Goal: Information Seeking & Learning: Learn about a topic

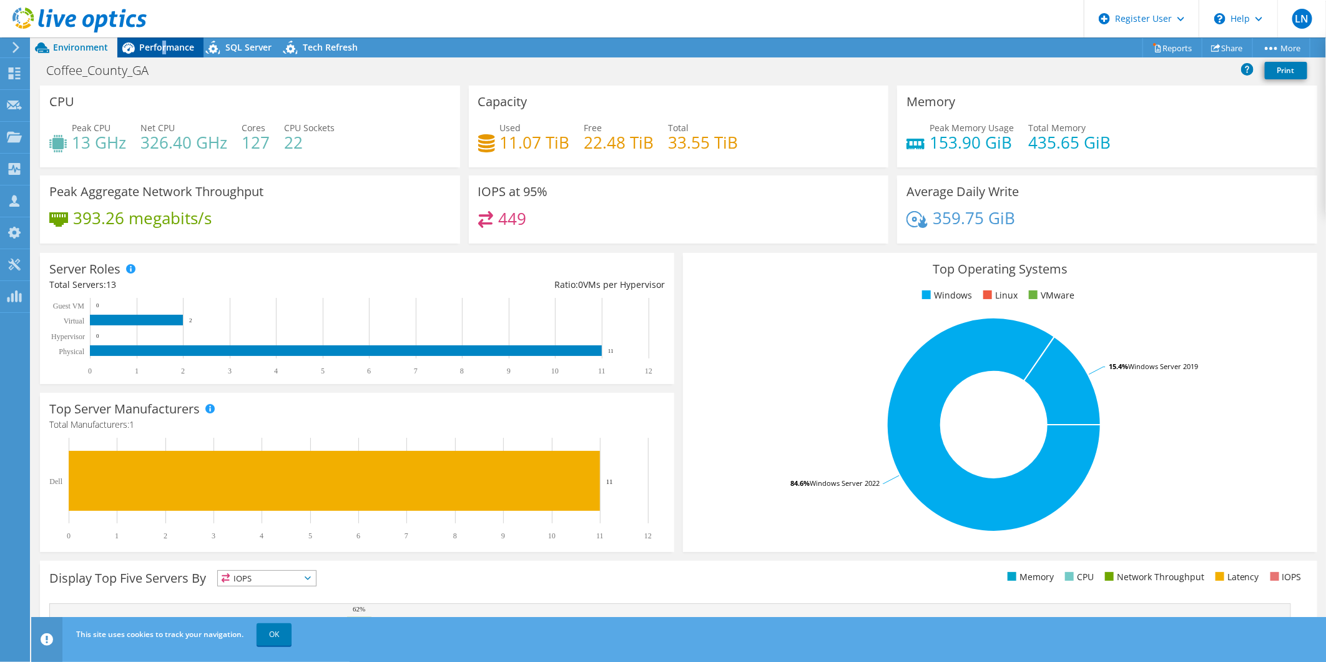
click at [164, 39] on div "Performance" at bounding box center [160, 47] width 86 height 20
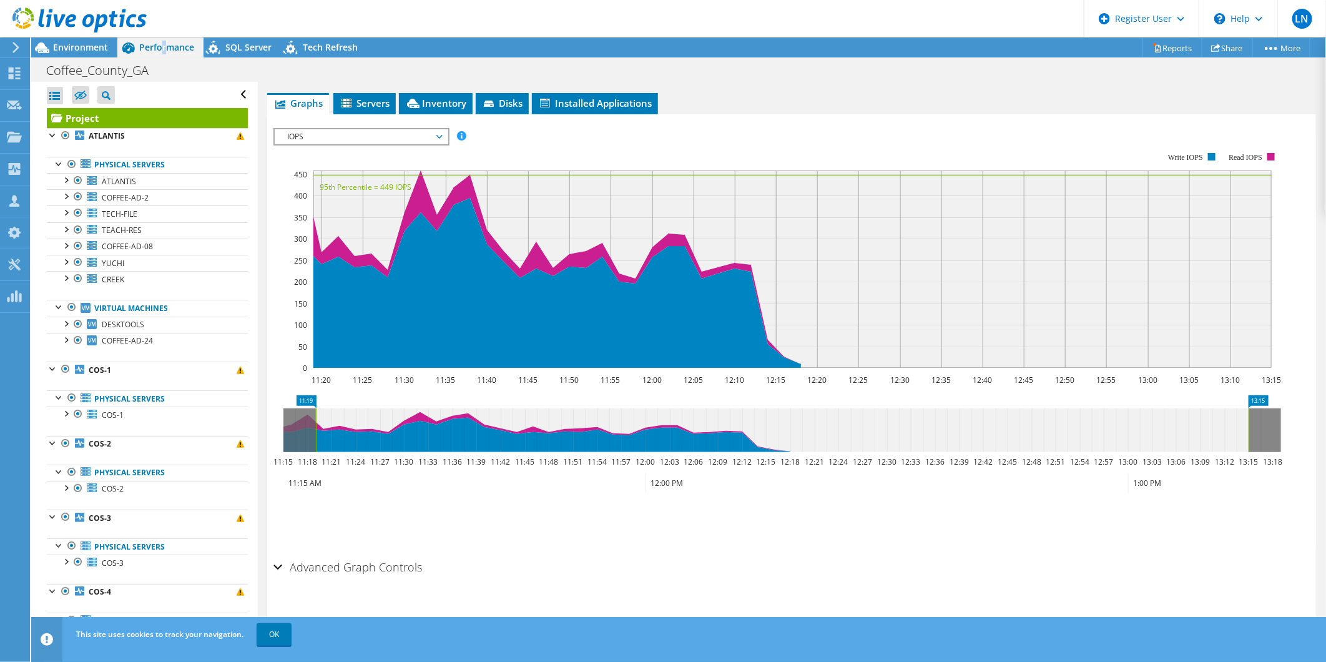
scroll to position [142, 0]
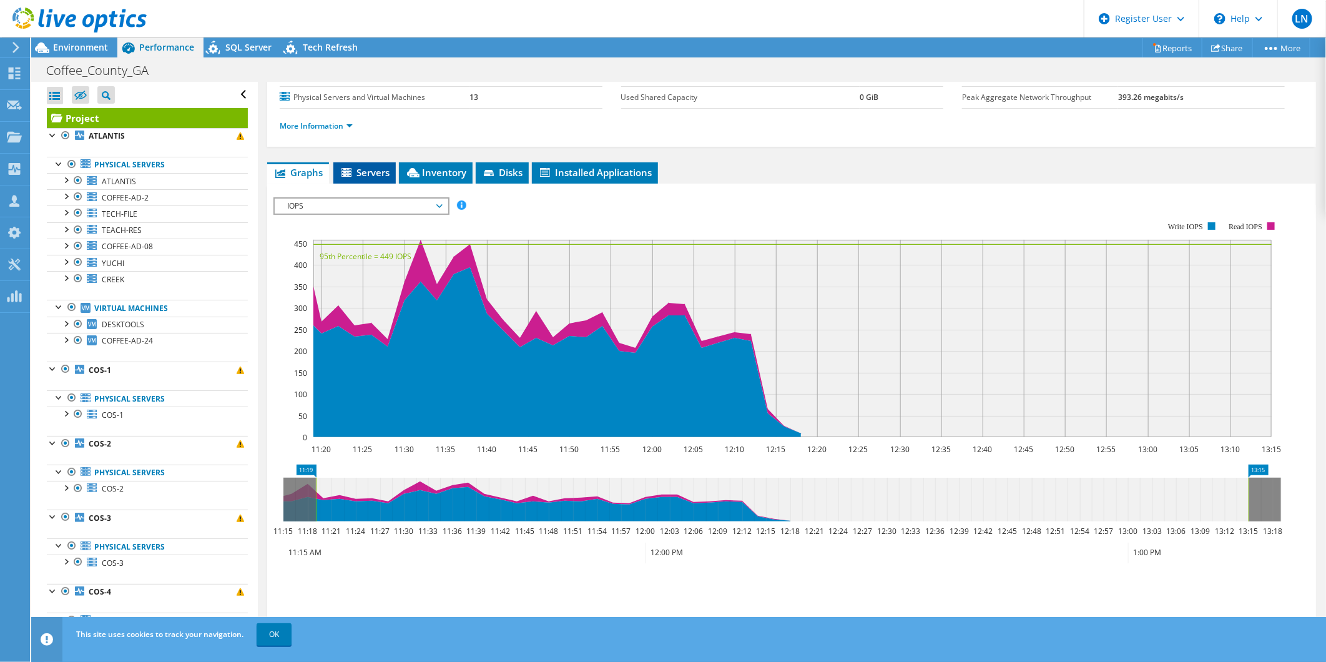
click at [364, 170] on span "Servers" at bounding box center [365, 172] width 50 height 12
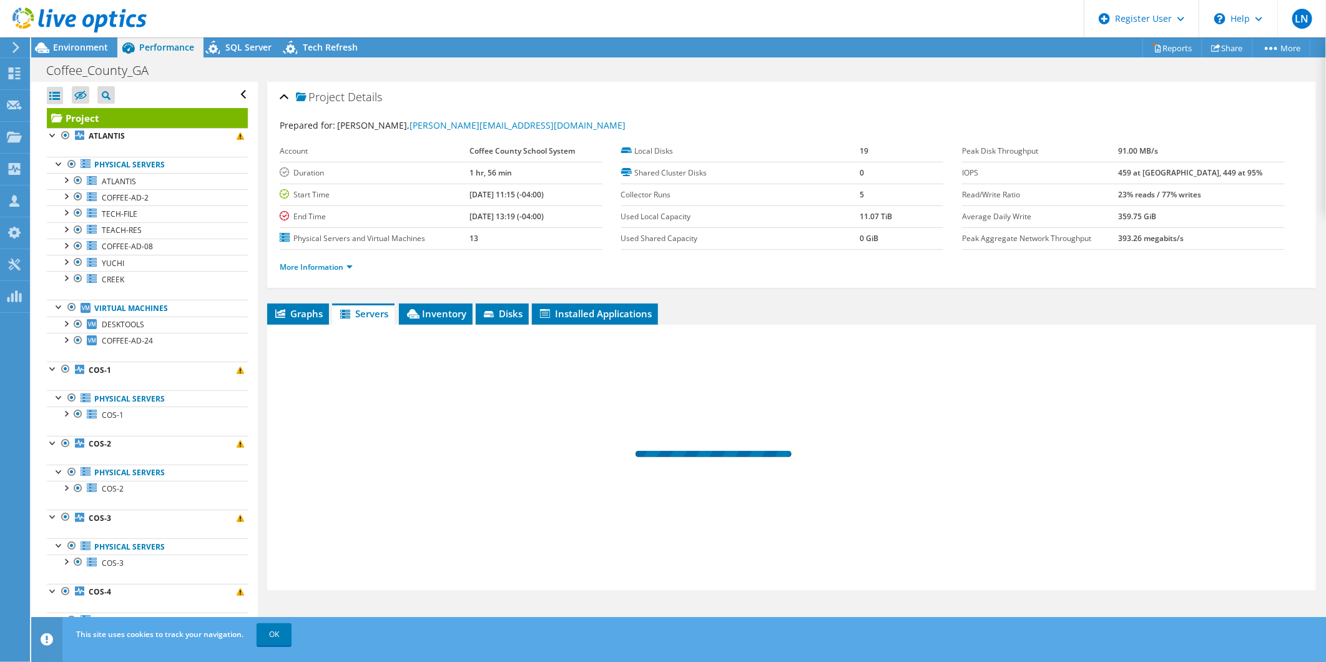
scroll to position [0, 0]
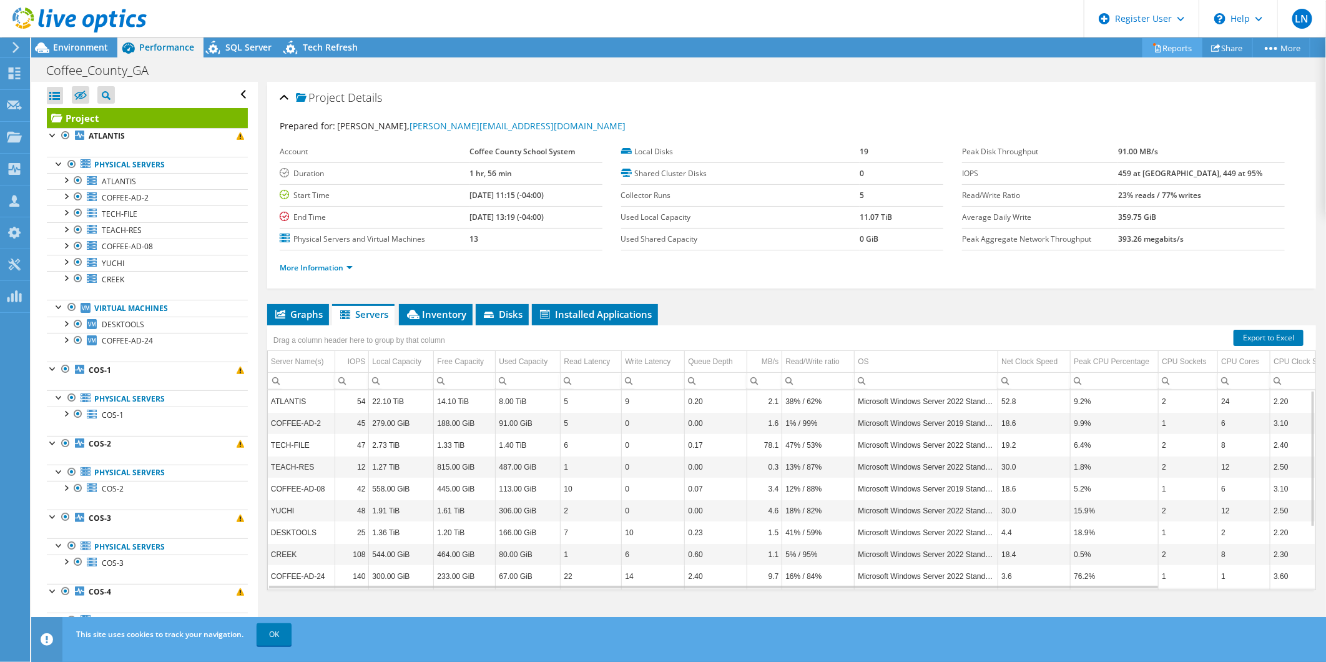
click at [1177, 47] on link "Reports" at bounding box center [1172, 47] width 60 height 19
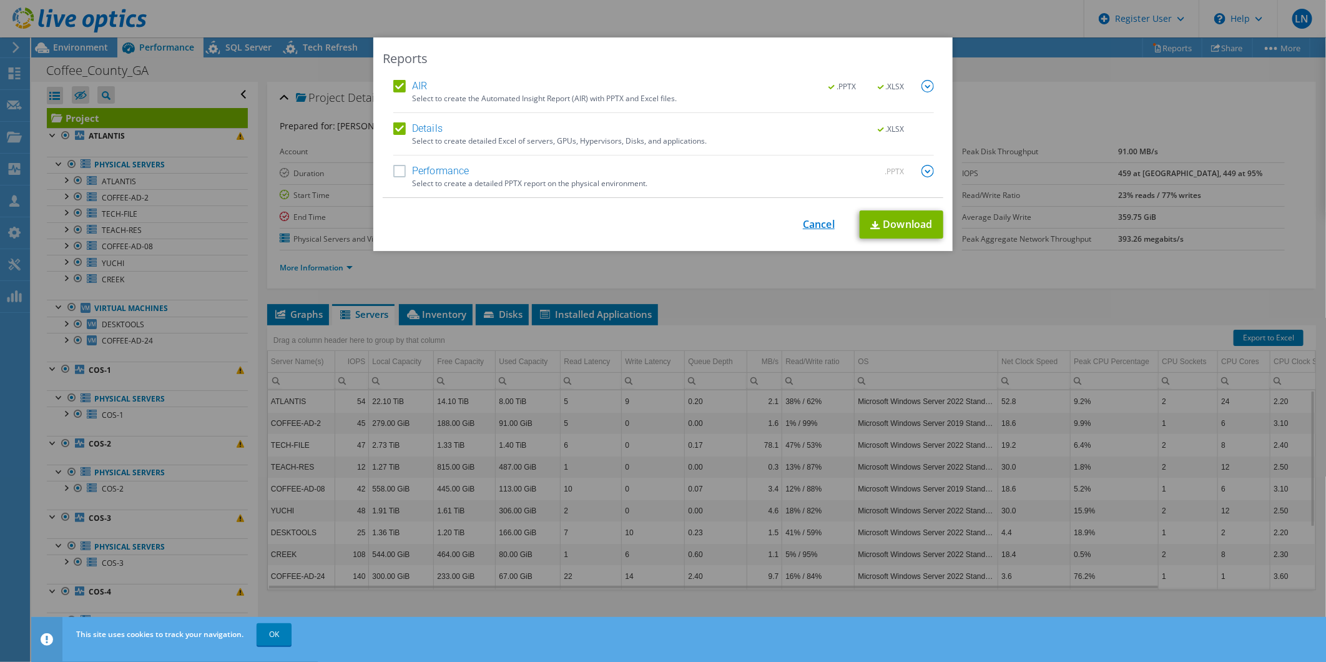
click at [813, 225] on link "Cancel" at bounding box center [819, 224] width 32 height 12
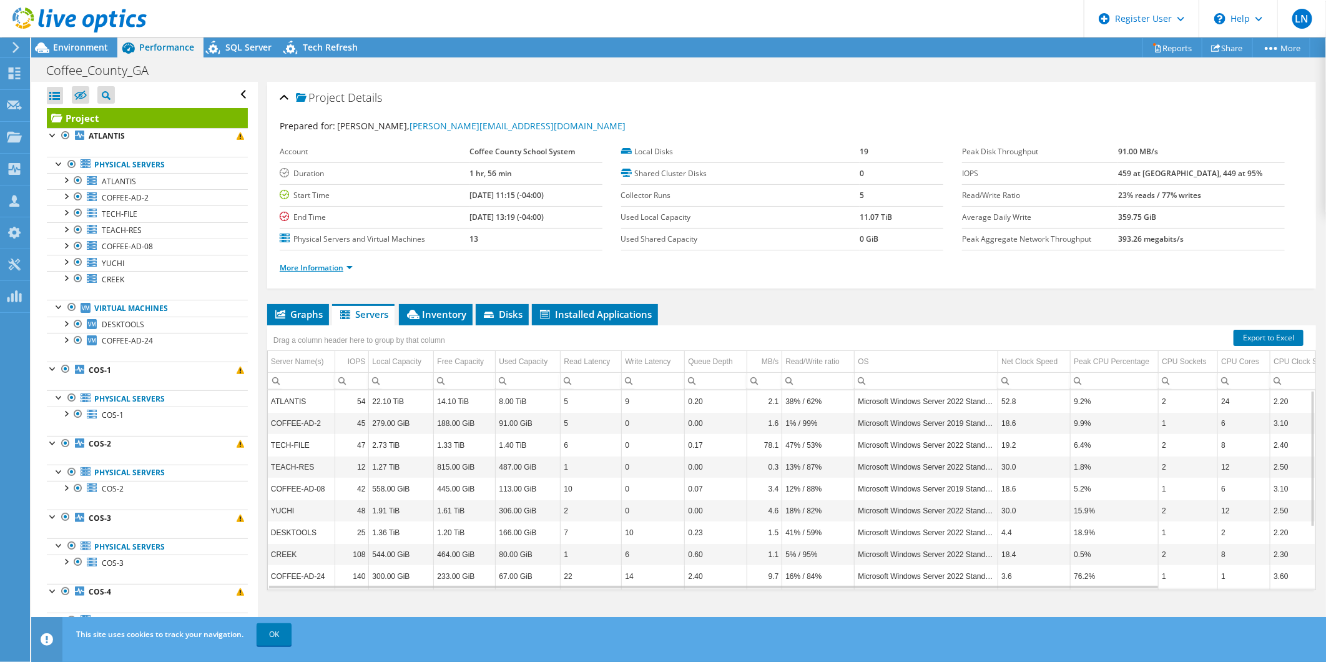
click at [300, 264] on link "More Information" at bounding box center [316, 267] width 73 height 11
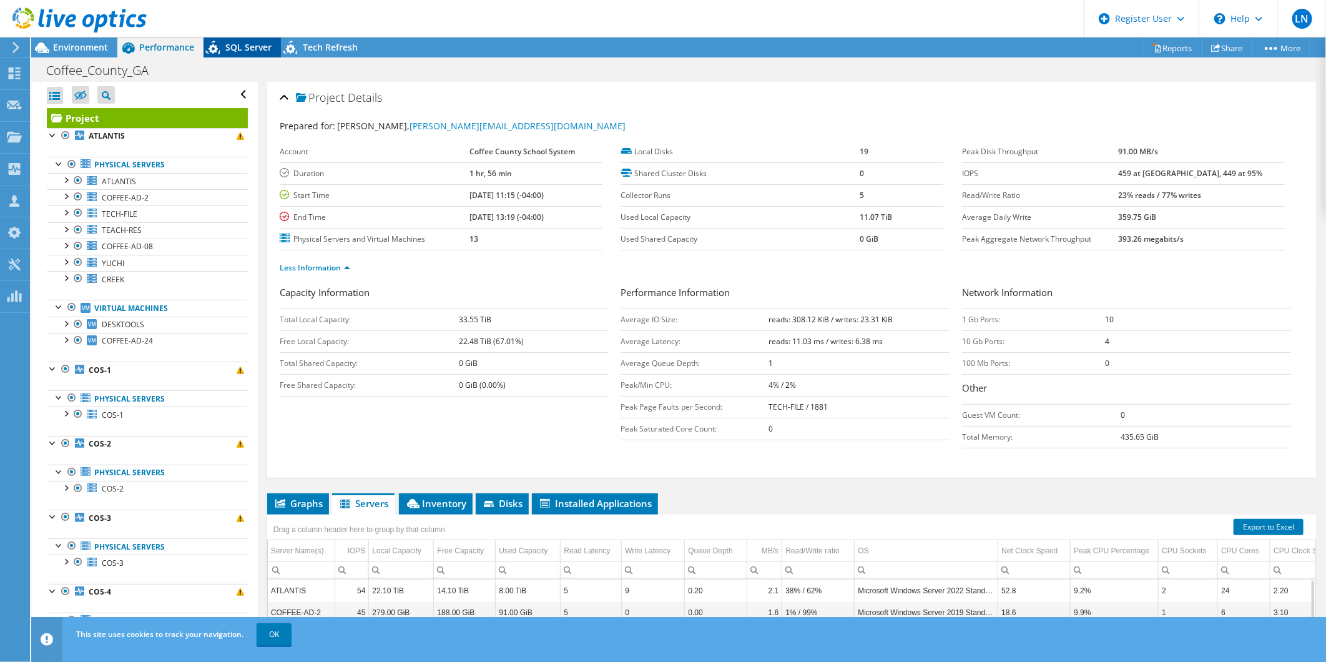
click at [245, 46] on span "SQL Server" at bounding box center [248, 47] width 46 height 12
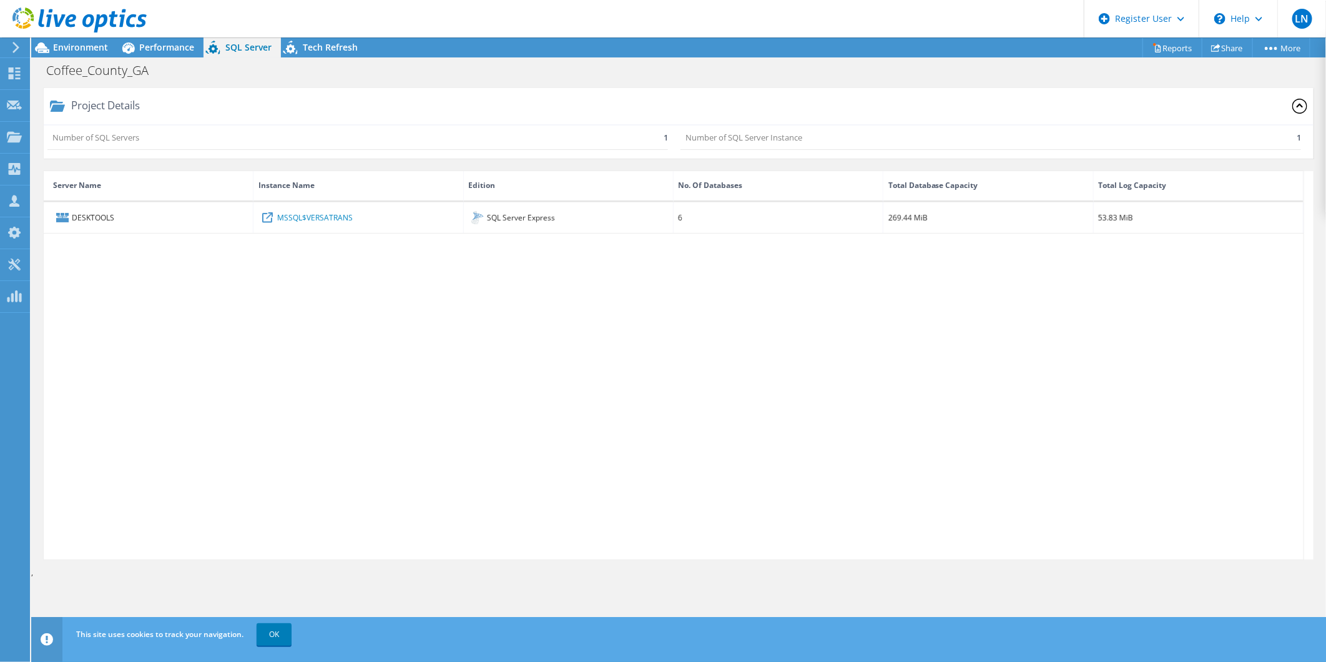
click at [59, 39] on div at bounding box center [73, 21] width 147 height 42
click at [72, 48] on span "Environment" at bounding box center [80, 47] width 55 height 12
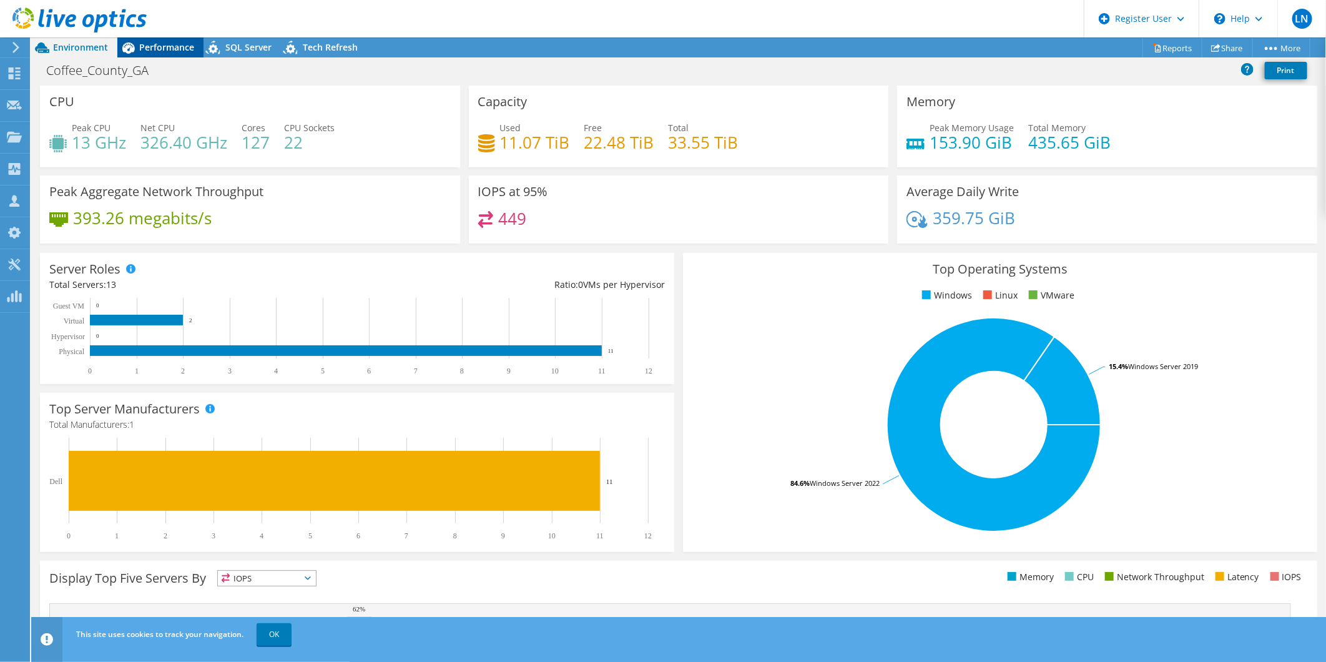
click at [175, 44] on span "Performance" at bounding box center [166, 47] width 55 height 12
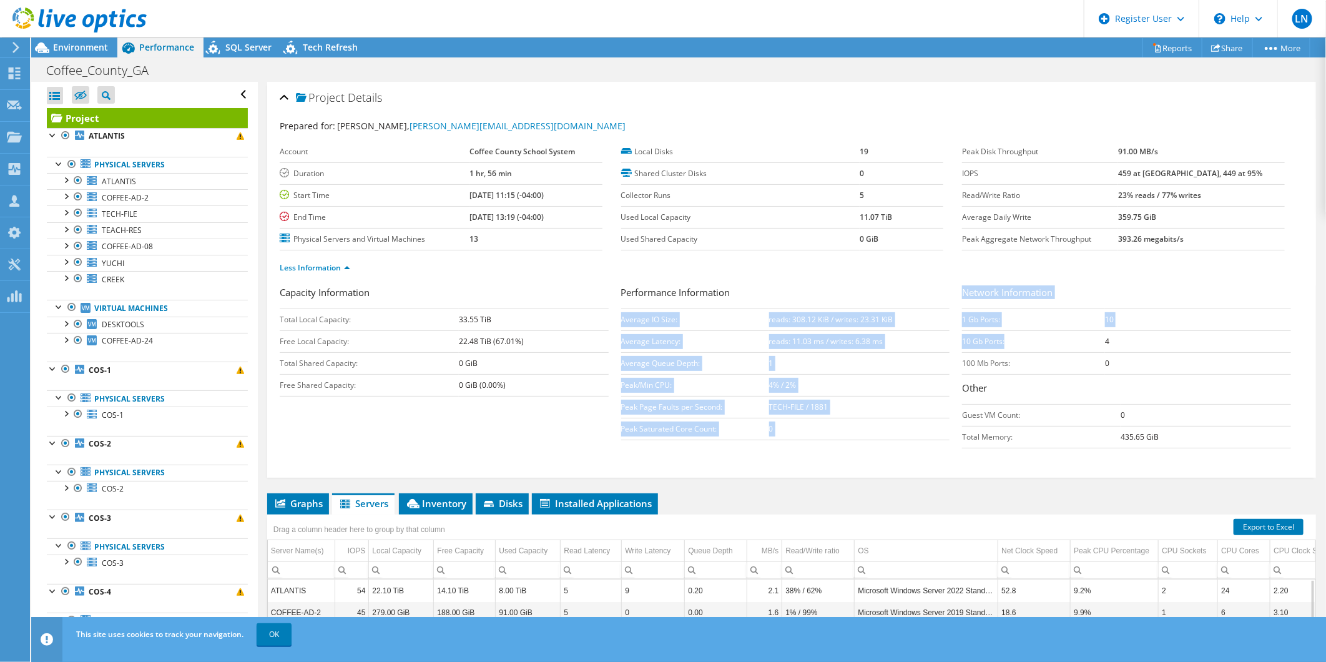
drag, startPoint x: 954, startPoint y: 339, endPoint x: 1002, endPoint y: 339, distance: 48.1
click at [1002, 339] on div "Capacity Information Total Local Capacity: 33.55 TiB Free Local Capacity: 22.48…" at bounding box center [792, 369] width 1024 height 169
drag, startPoint x: 1002, startPoint y: 339, endPoint x: 985, endPoint y: 332, distance: 18.2
click at [985, 332] on td "10 Gb Ports:" at bounding box center [1033, 341] width 143 height 22
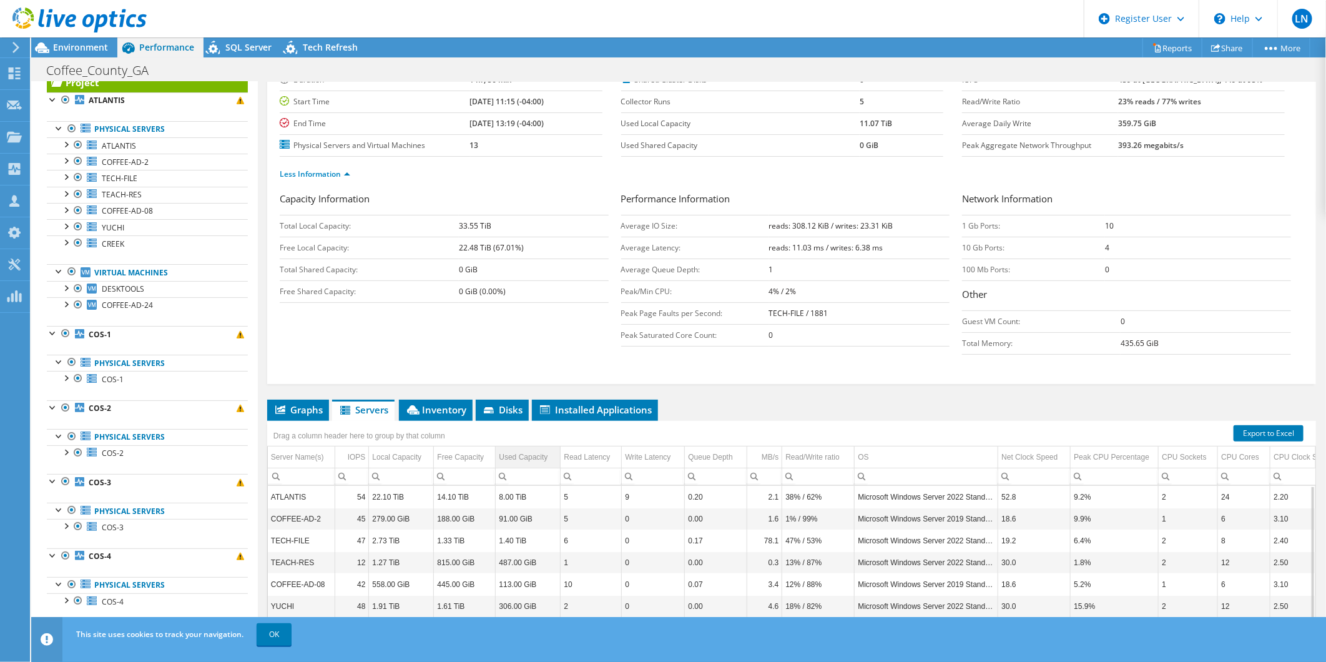
scroll to position [188, 0]
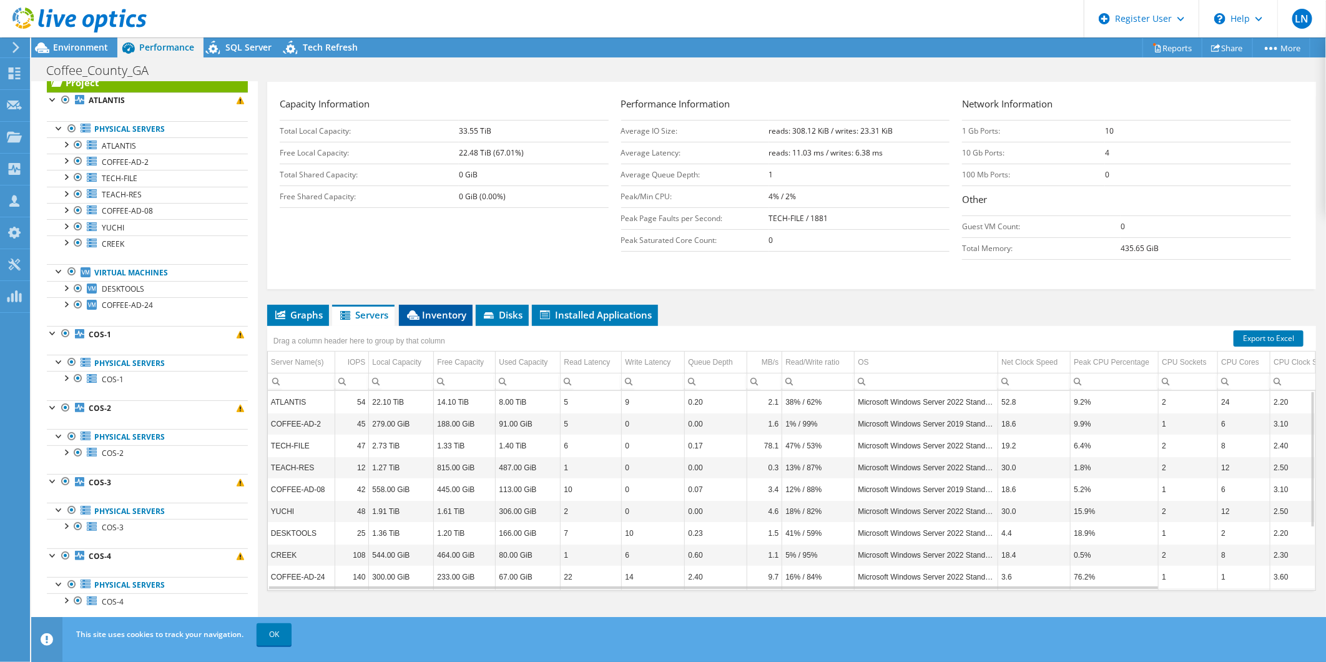
click at [452, 313] on span "Inventory" at bounding box center [435, 314] width 61 height 12
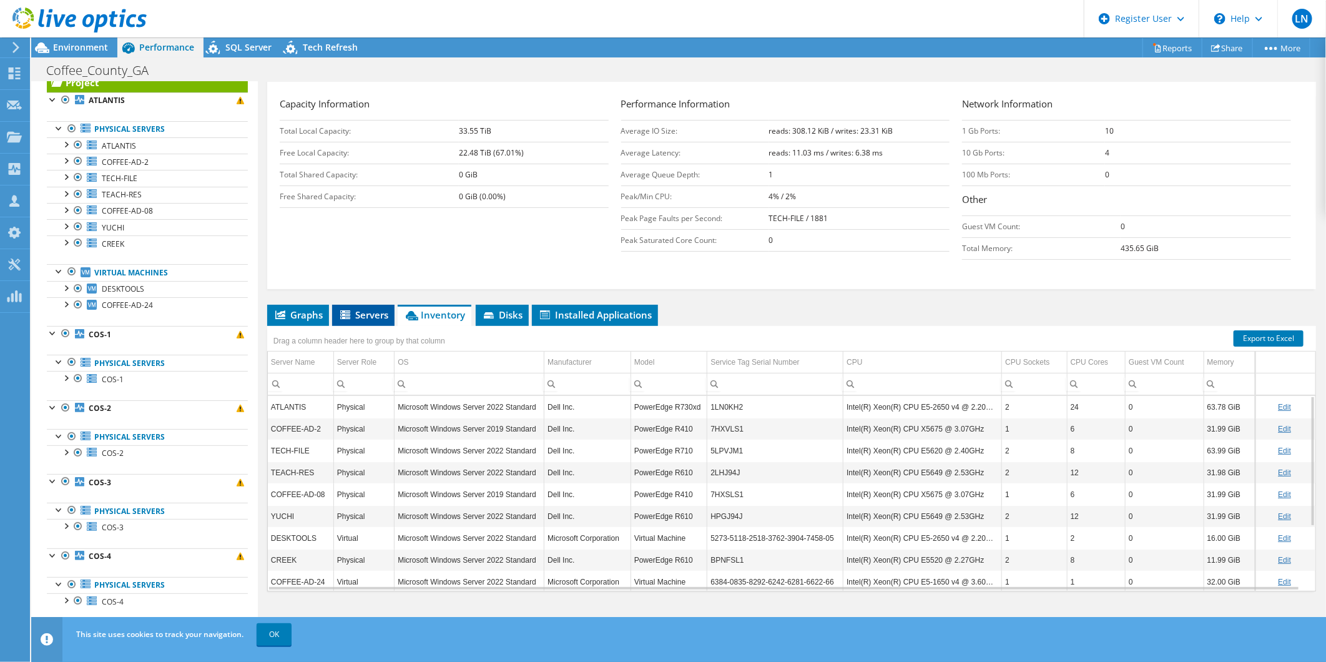
click at [347, 315] on icon at bounding box center [345, 314] width 10 height 9
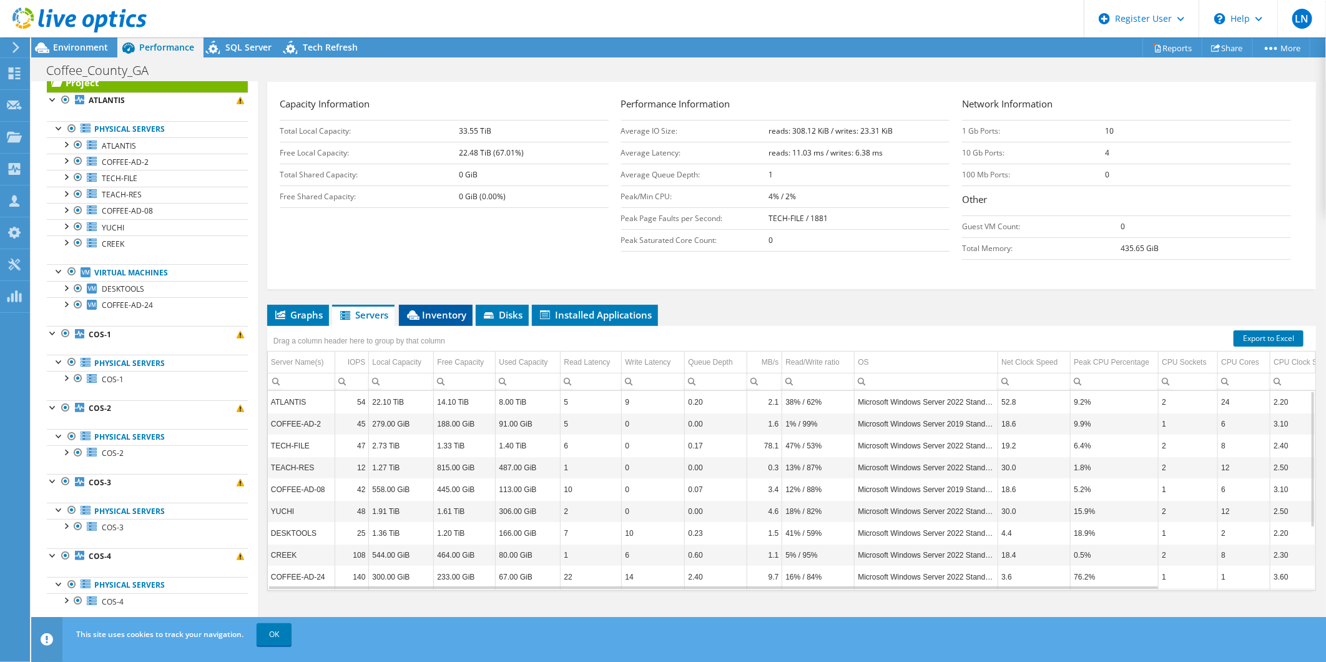
click at [414, 316] on icon at bounding box center [413, 314] width 12 height 9
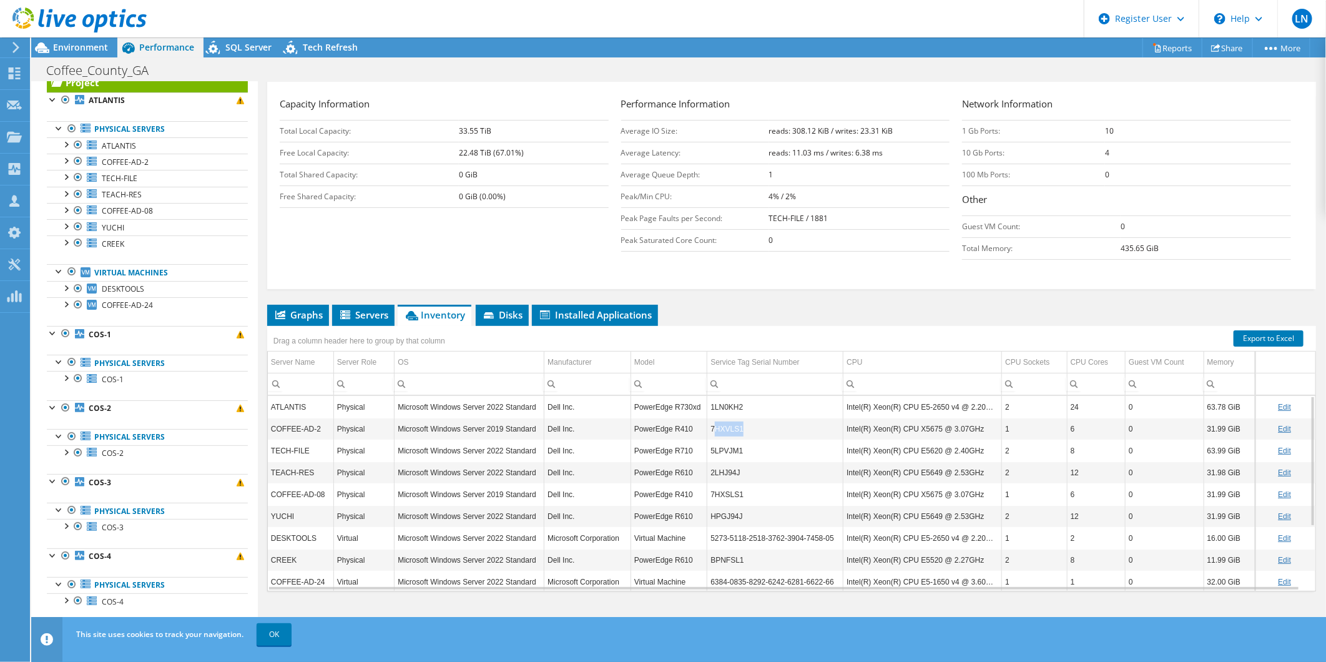
drag, startPoint x: 746, startPoint y: 427, endPoint x: 715, endPoint y: 423, distance: 32.1
click at [710, 425] on td "7HXVLS1" at bounding box center [775, 429] width 136 height 22
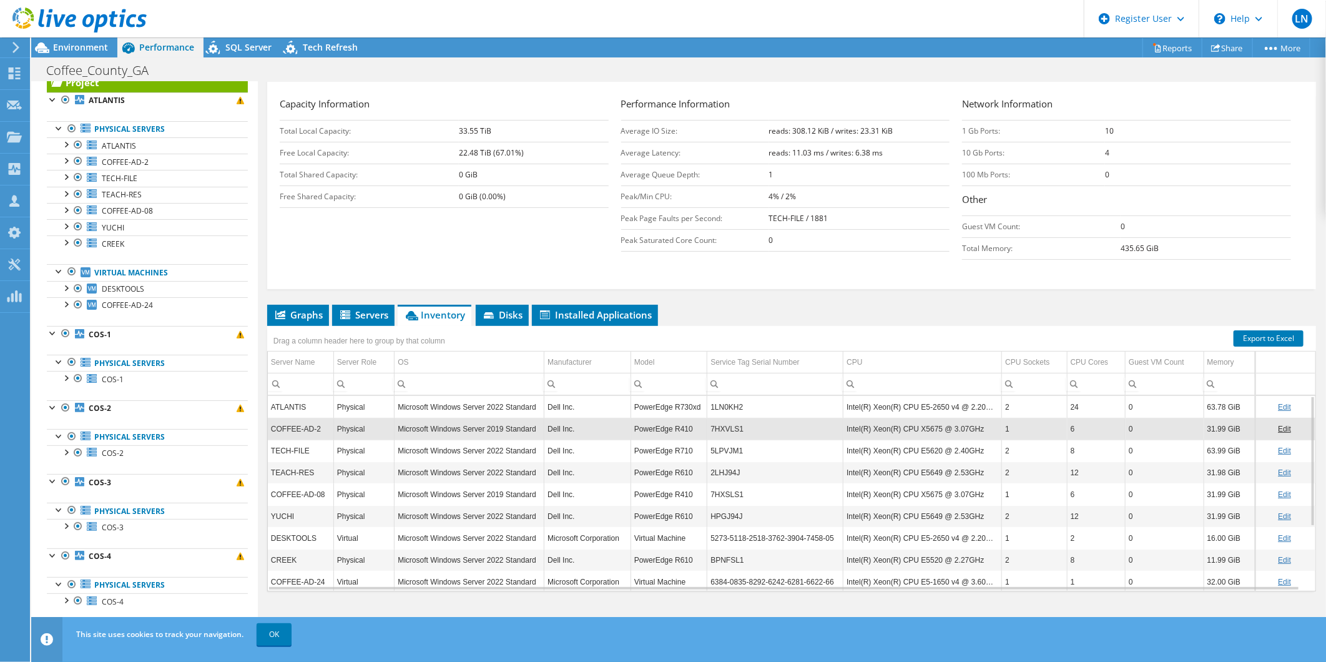
drag, startPoint x: 715, startPoint y: 423, endPoint x: 695, endPoint y: 333, distance: 91.5
click at [695, 333] on div "Drag a column header here to group by that column" at bounding box center [791, 334] width 1048 height 16
drag, startPoint x: 762, startPoint y: 402, endPoint x: 710, endPoint y: 409, distance: 52.9
click at [710, 409] on td "1LN0KH2" at bounding box center [775, 407] width 136 height 22
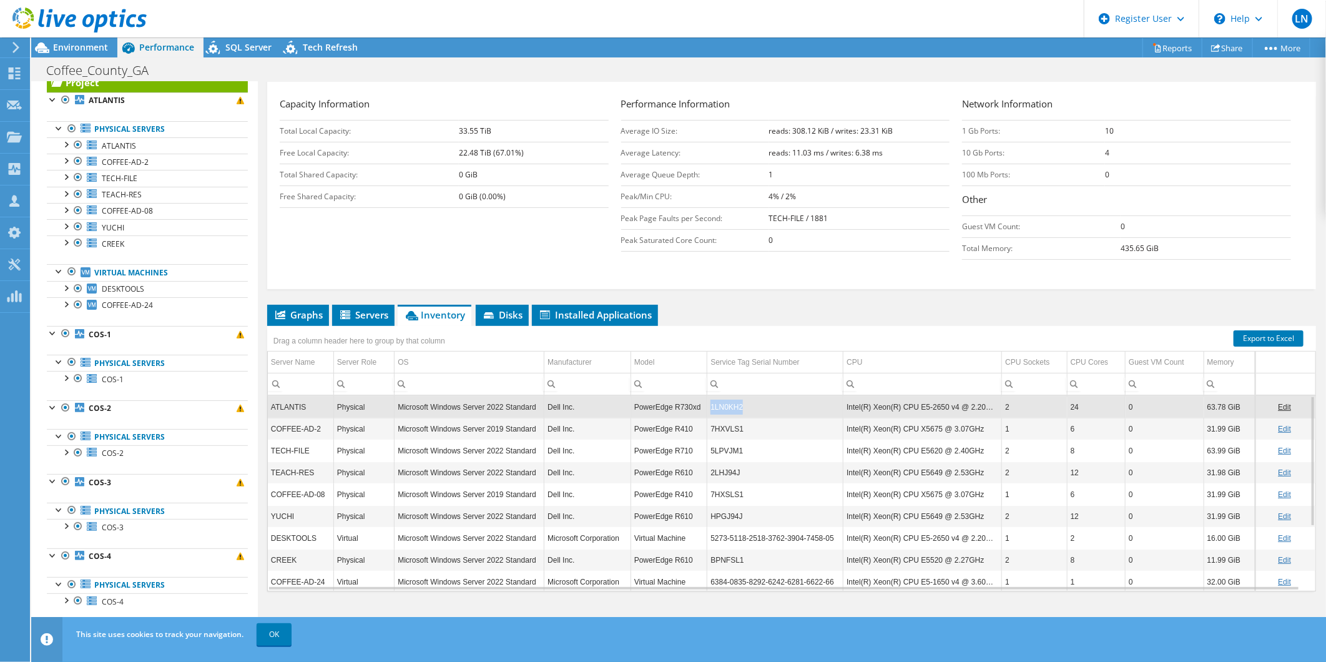
copy td "1LN0KH2"
click at [76, 45] on span "Environment" at bounding box center [80, 47] width 55 height 12
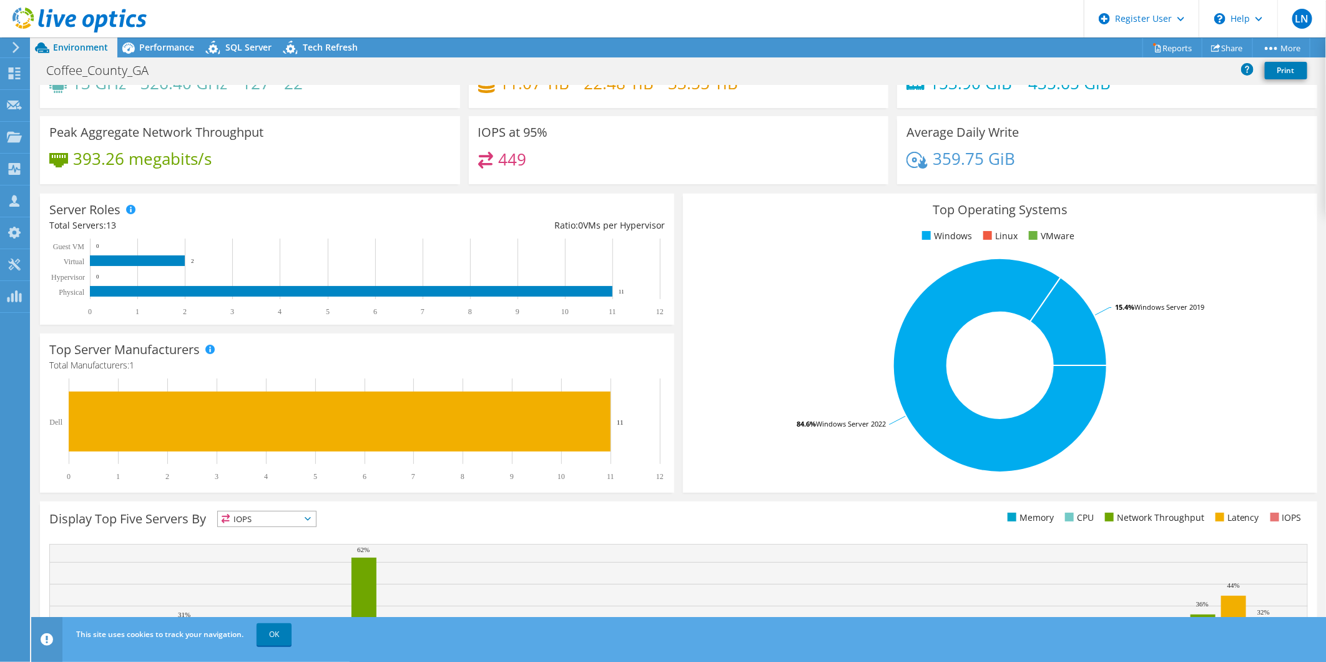
scroll to position [0, 0]
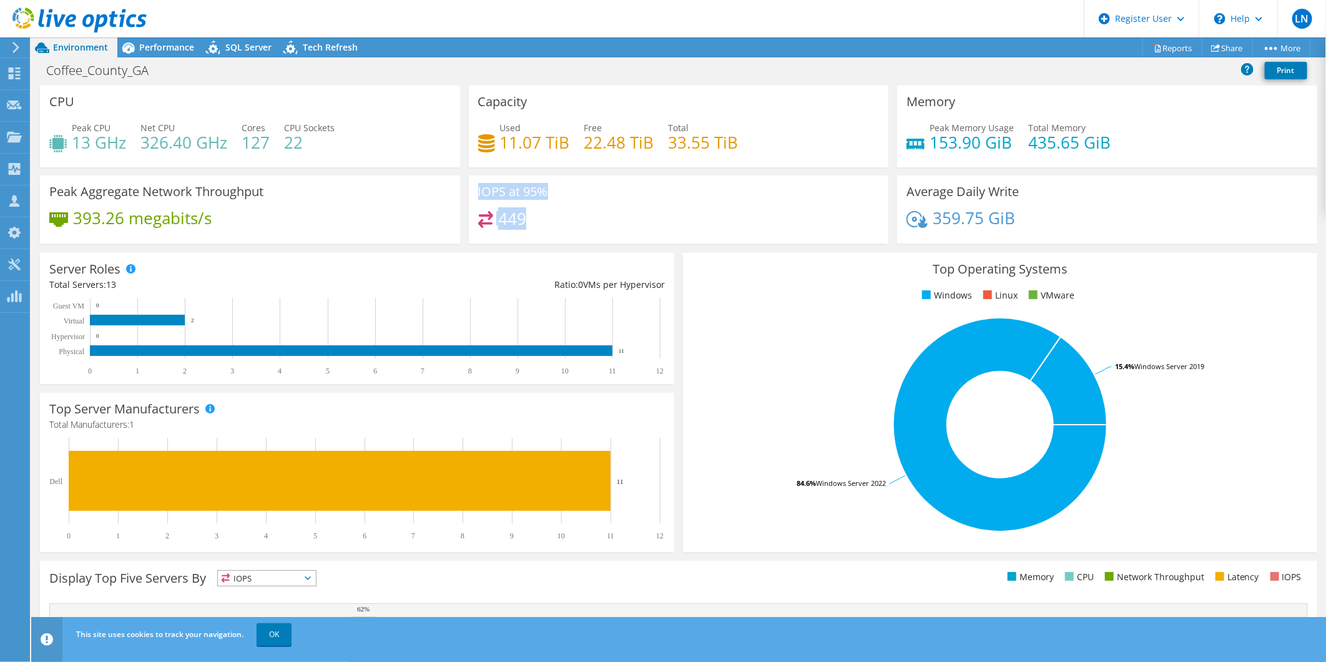
drag, startPoint x: 472, startPoint y: 189, endPoint x: 541, endPoint y: 222, distance: 75.9
click at [541, 222] on div "IOPS at 95% 449" at bounding box center [679, 209] width 420 height 68
drag, startPoint x: 541, startPoint y: 222, endPoint x: 513, endPoint y: 219, distance: 28.2
click at [513, 219] on h4 "449" at bounding box center [512, 219] width 28 height 14
click at [521, 216] on h4 "449" at bounding box center [512, 219] width 28 height 14
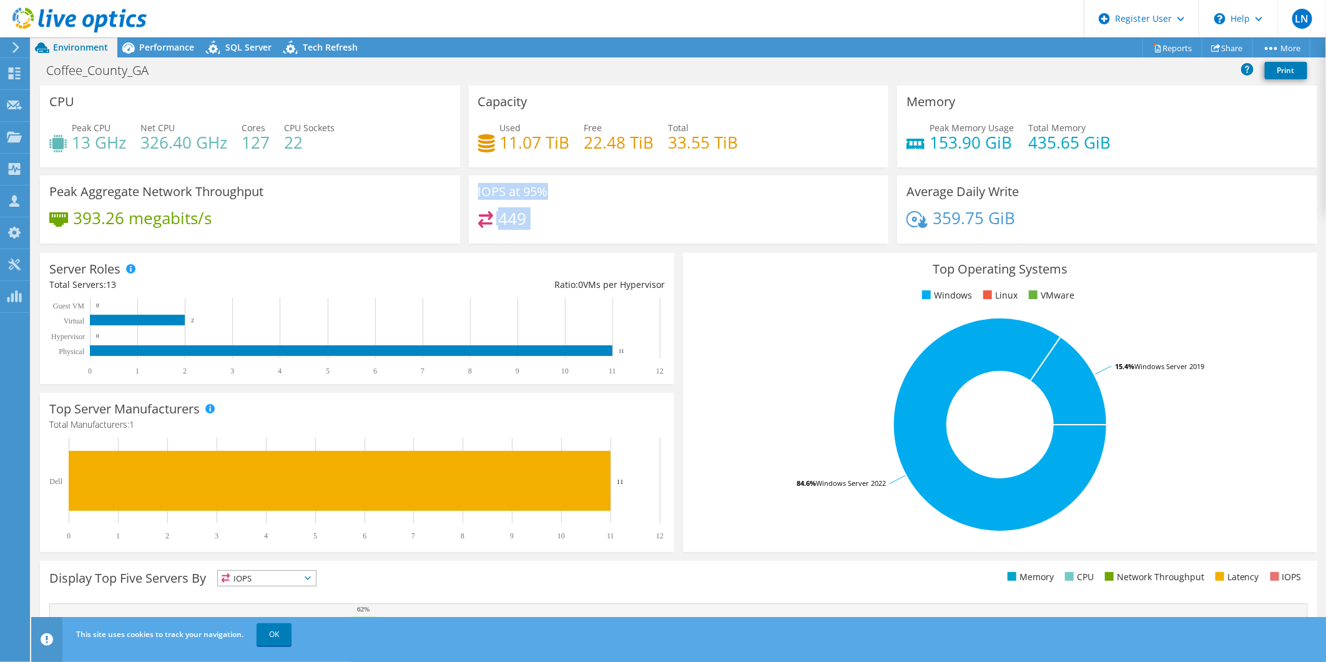
drag, startPoint x: 521, startPoint y: 216, endPoint x: 471, endPoint y: 193, distance: 55.3
click at [471, 193] on div "IOPS at 95% 449" at bounding box center [679, 209] width 420 height 68
drag, startPoint x: 471, startPoint y: 193, endPoint x: 511, endPoint y: 216, distance: 45.8
click at [510, 215] on h4 "449" at bounding box center [512, 219] width 28 height 14
click at [164, 52] on span "Performance" at bounding box center [166, 47] width 55 height 12
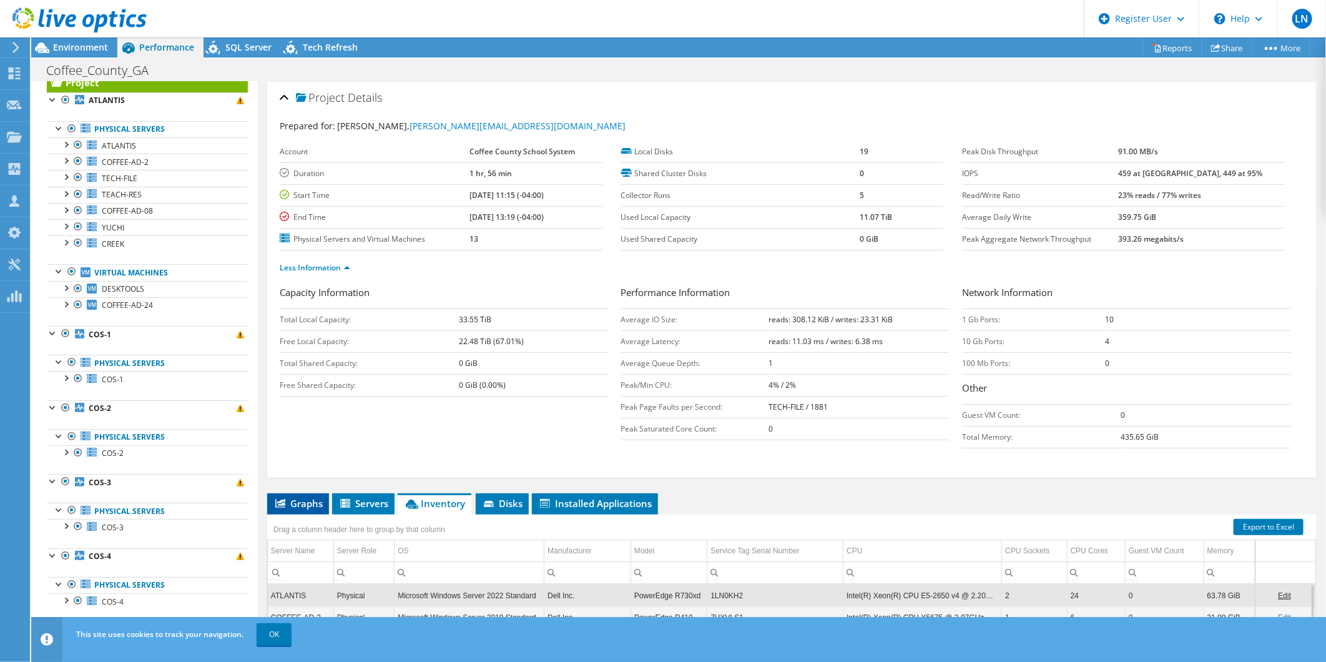
click at [302, 497] on span "Graphs" at bounding box center [297, 503] width 49 height 12
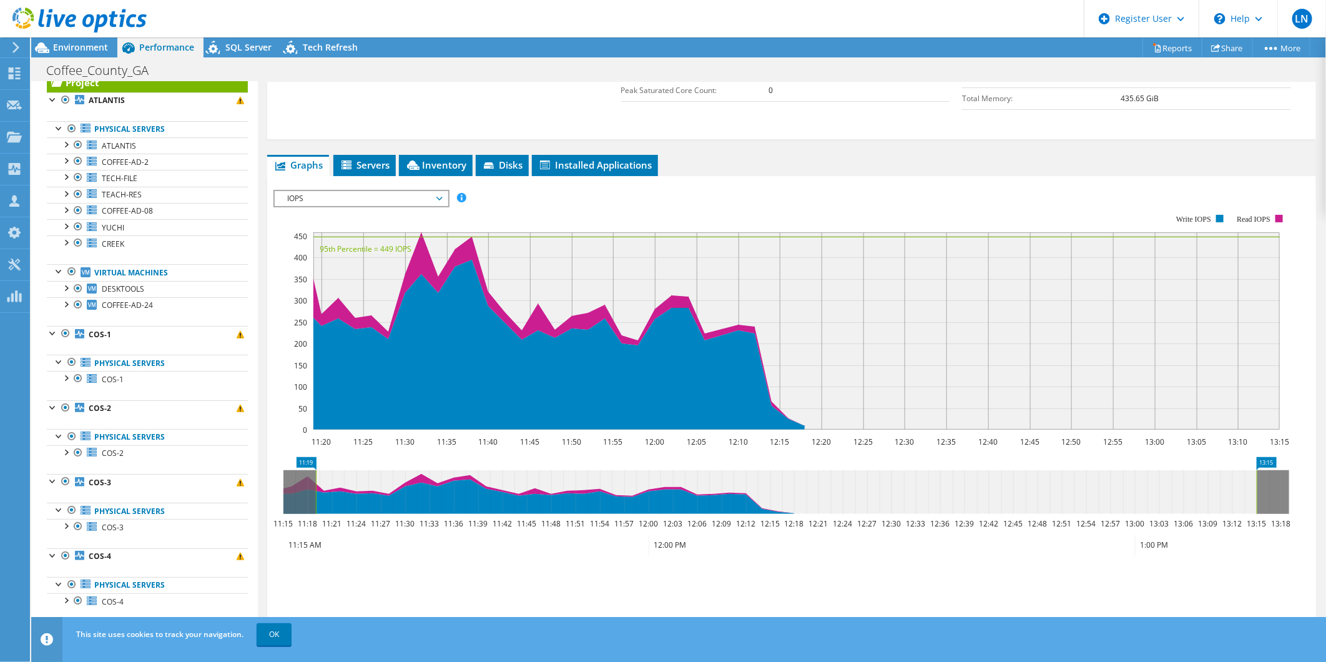
scroll to position [346, 0]
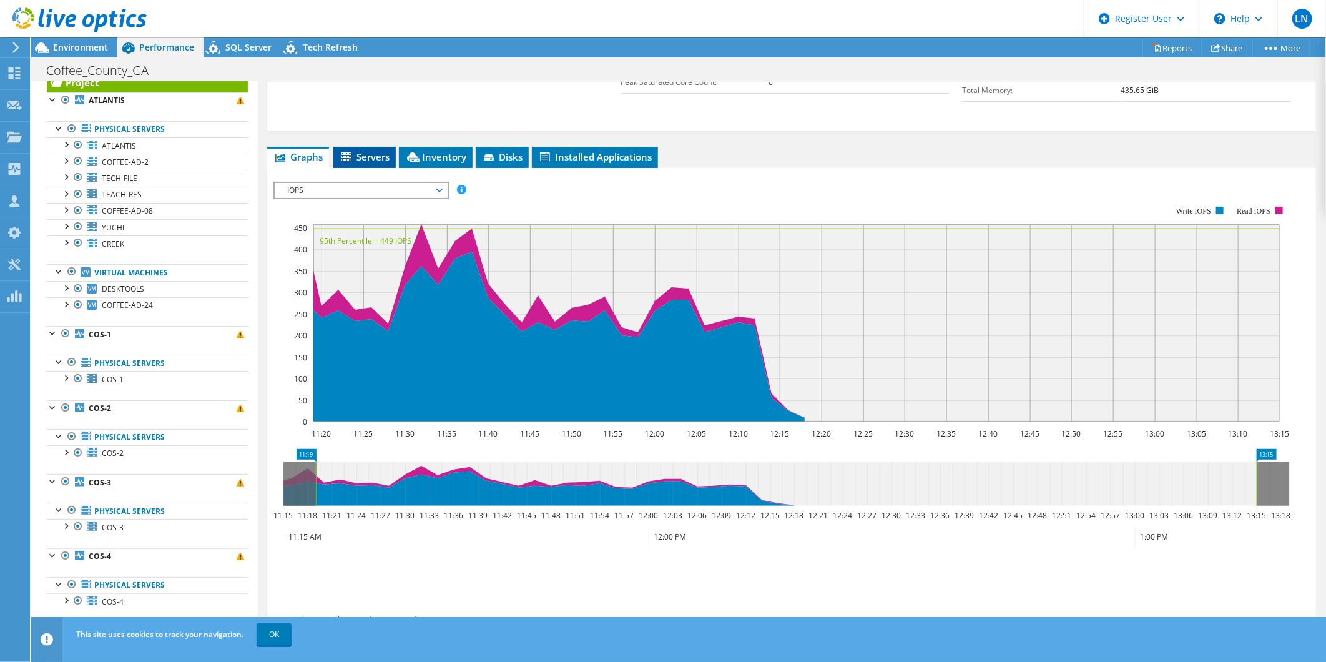
click at [376, 154] on span "Servers" at bounding box center [365, 156] width 50 height 12
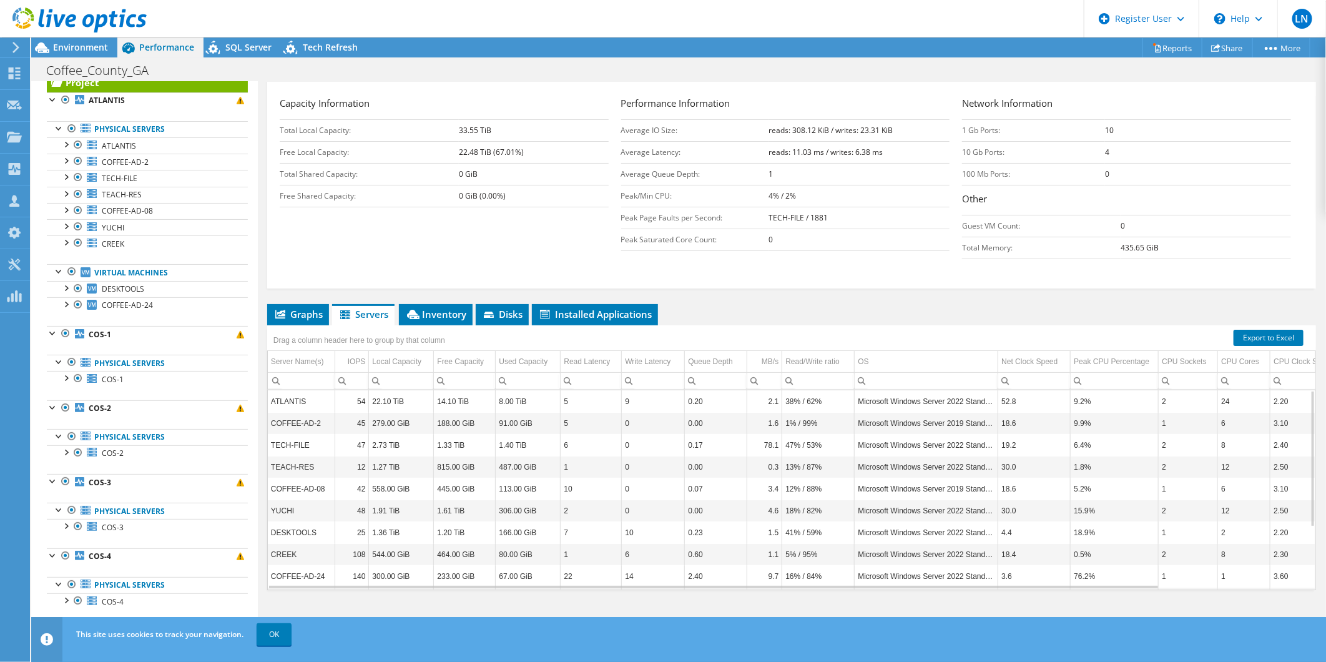
scroll to position [188, 0]
drag, startPoint x: 273, startPoint y: 422, endPoint x: 318, endPoint y: 421, distance: 45.6
click at [319, 421] on td "COFFEE-AD-2" at bounding box center [301, 424] width 67 height 22
drag, startPoint x: 318, startPoint y: 421, endPoint x: 270, endPoint y: 424, distance: 48.2
click at [270, 424] on td "COFFEE-AD-2" at bounding box center [301, 424] width 67 height 22
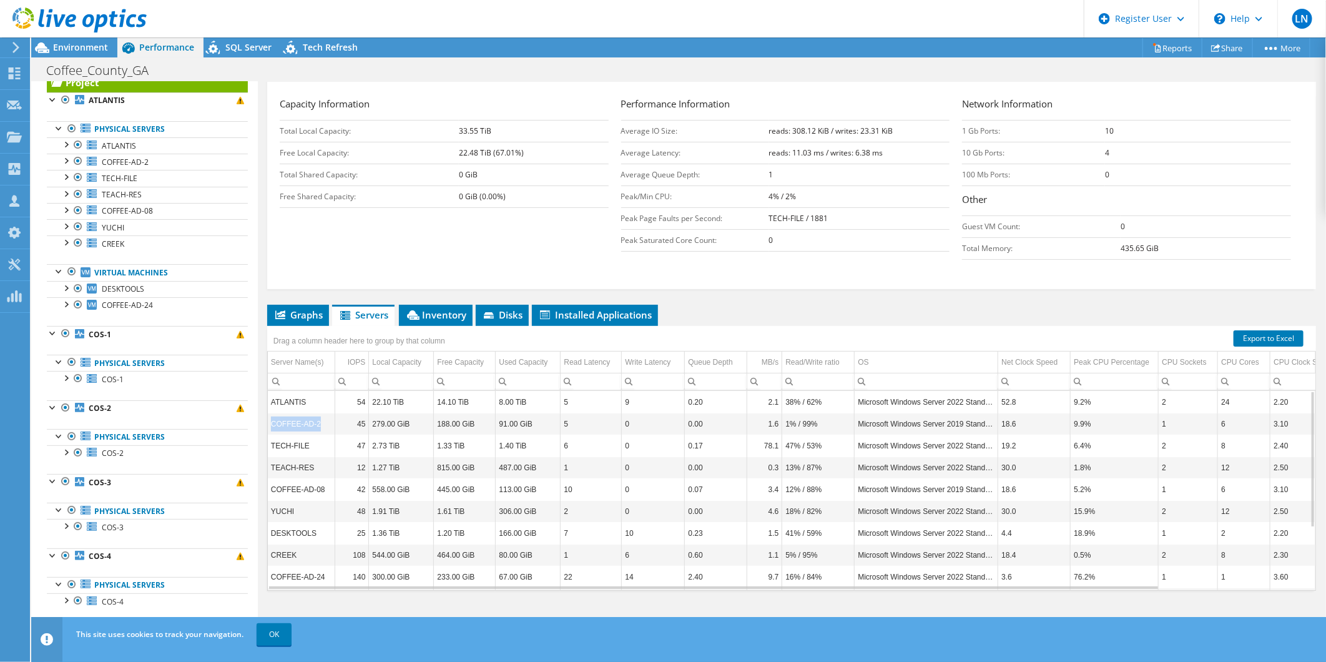
drag, startPoint x: 272, startPoint y: 421, endPoint x: 318, endPoint y: 423, distance: 46.2
click at [318, 423] on td "COFFEE-AD-2" at bounding box center [301, 424] width 67 height 22
click at [312, 421] on td "COFFEE-AD-2" at bounding box center [301, 424] width 67 height 22
drag, startPoint x: 271, startPoint y: 420, endPoint x: 328, endPoint y: 429, distance: 58.2
click at [328, 429] on td "COFFEE-AD-2" at bounding box center [301, 424] width 67 height 22
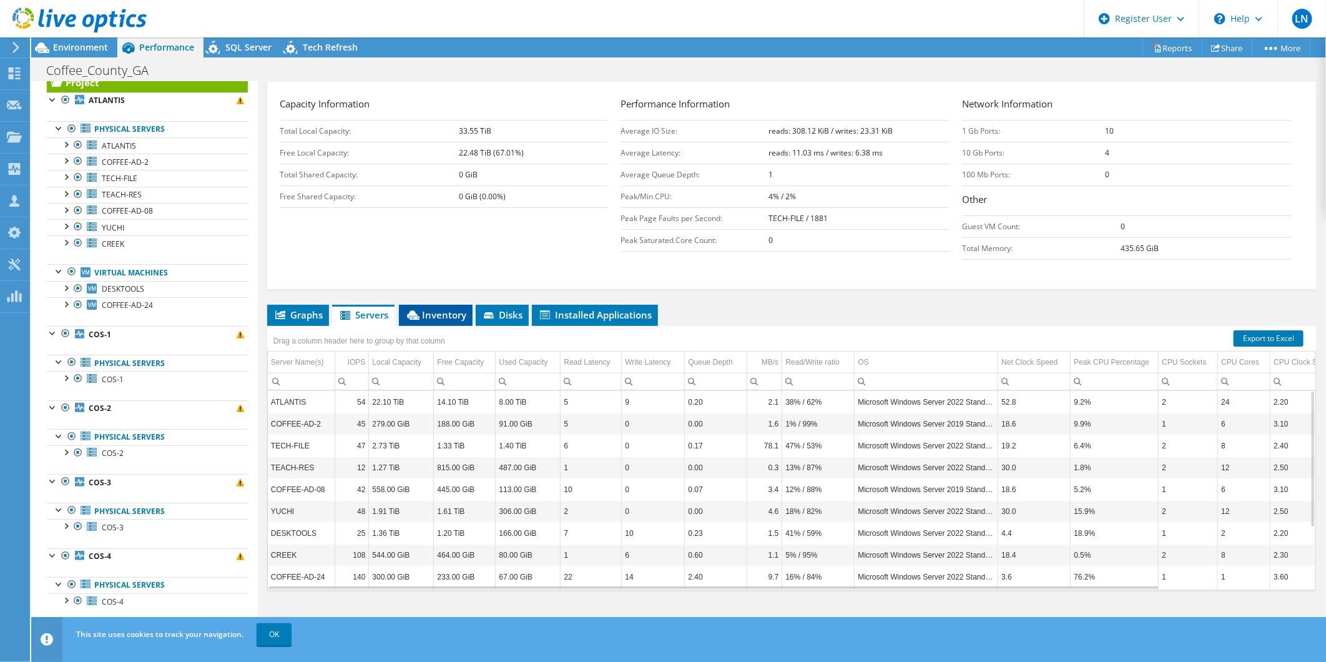
click at [437, 308] on span "Inventory" at bounding box center [435, 314] width 61 height 12
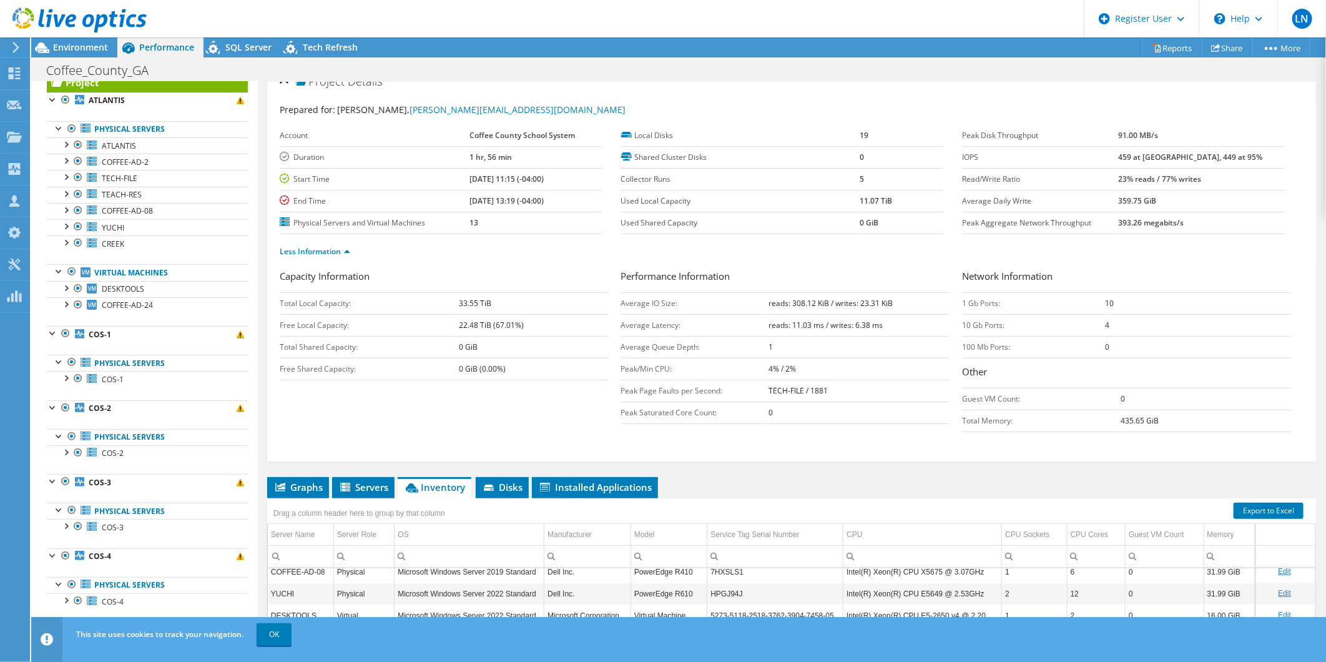
scroll to position [0, 0]
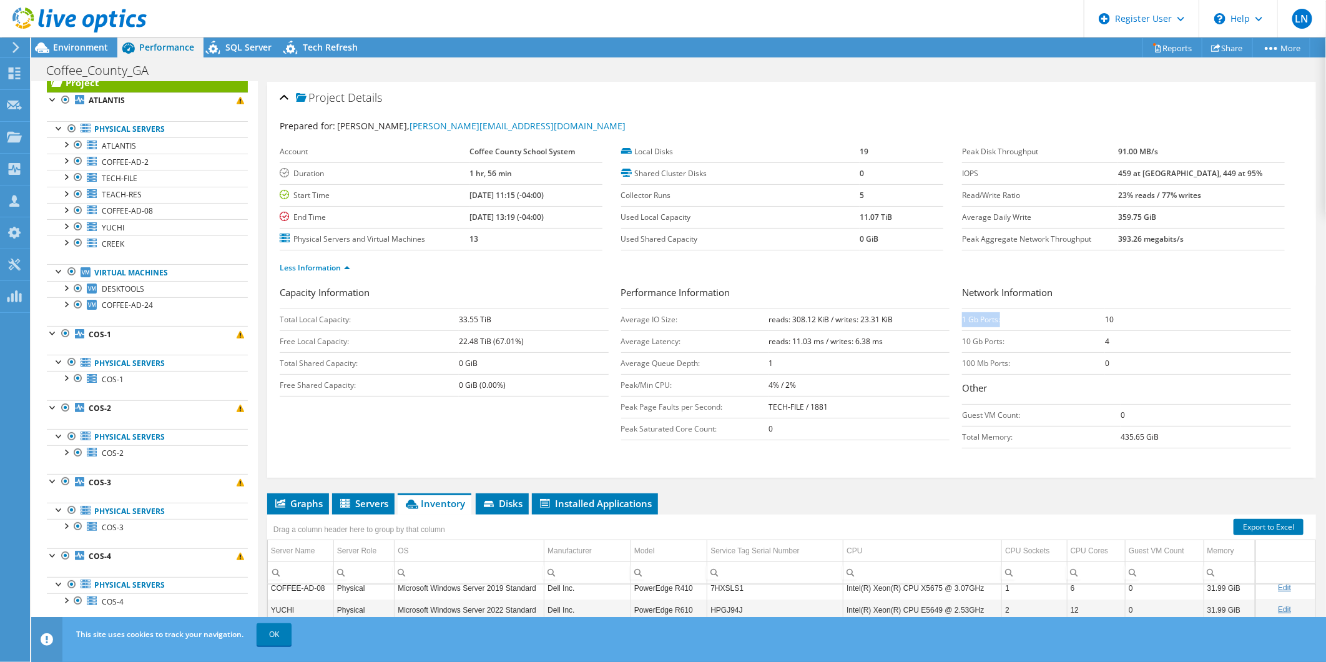
drag, startPoint x: 956, startPoint y: 318, endPoint x: 1015, endPoint y: 318, distance: 59.3
click at [1015, 318] on td "1 Gb Ports:" at bounding box center [1033, 319] width 143 height 22
drag, startPoint x: 1015, startPoint y: 318, endPoint x: 980, endPoint y: 321, distance: 35.0
click at [980, 321] on td "1 Gb Ports:" at bounding box center [1033, 319] width 143 height 22
click at [257, 47] on span "SQL Server" at bounding box center [248, 47] width 46 height 12
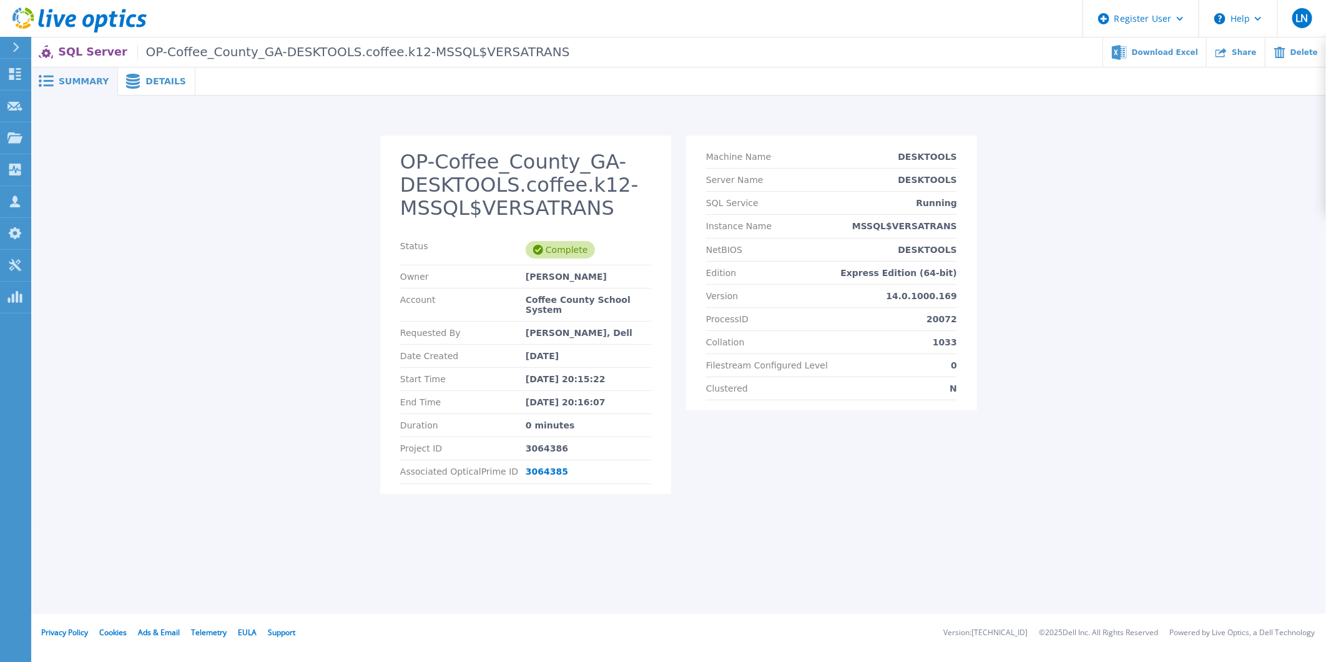
click at [152, 84] on span "Details" at bounding box center [165, 81] width 41 height 9
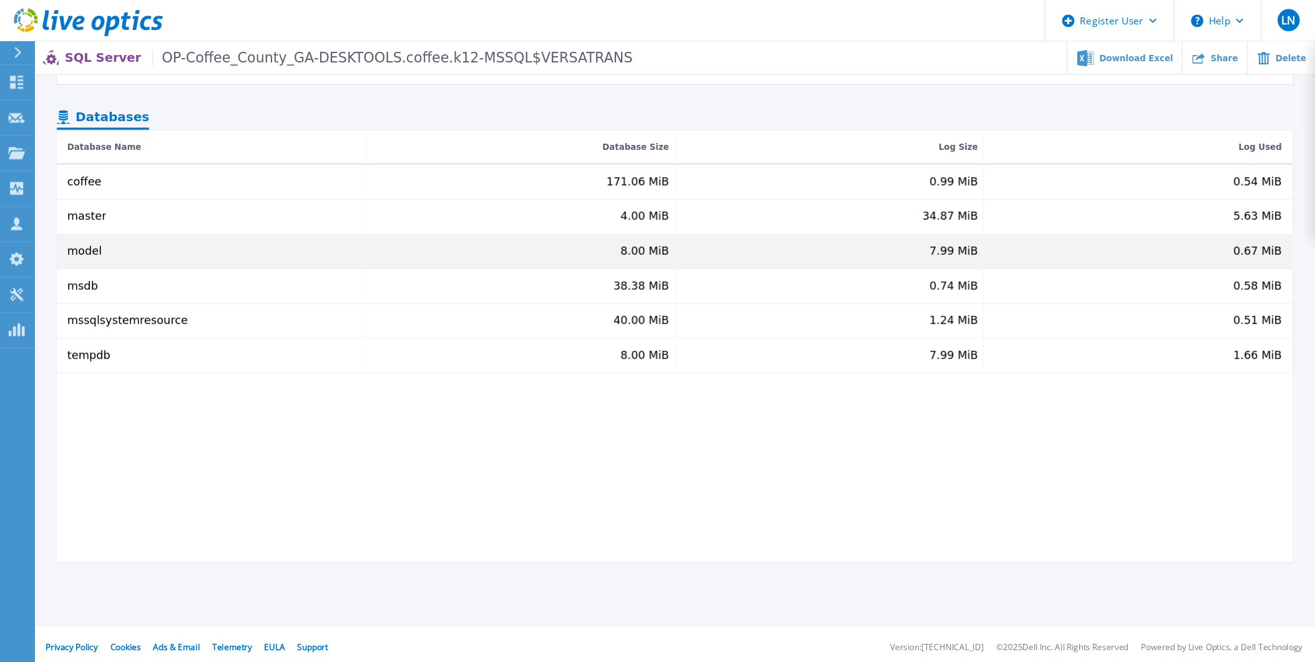
scroll to position [64, 0]
